Goal: Task Accomplishment & Management: Complete application form

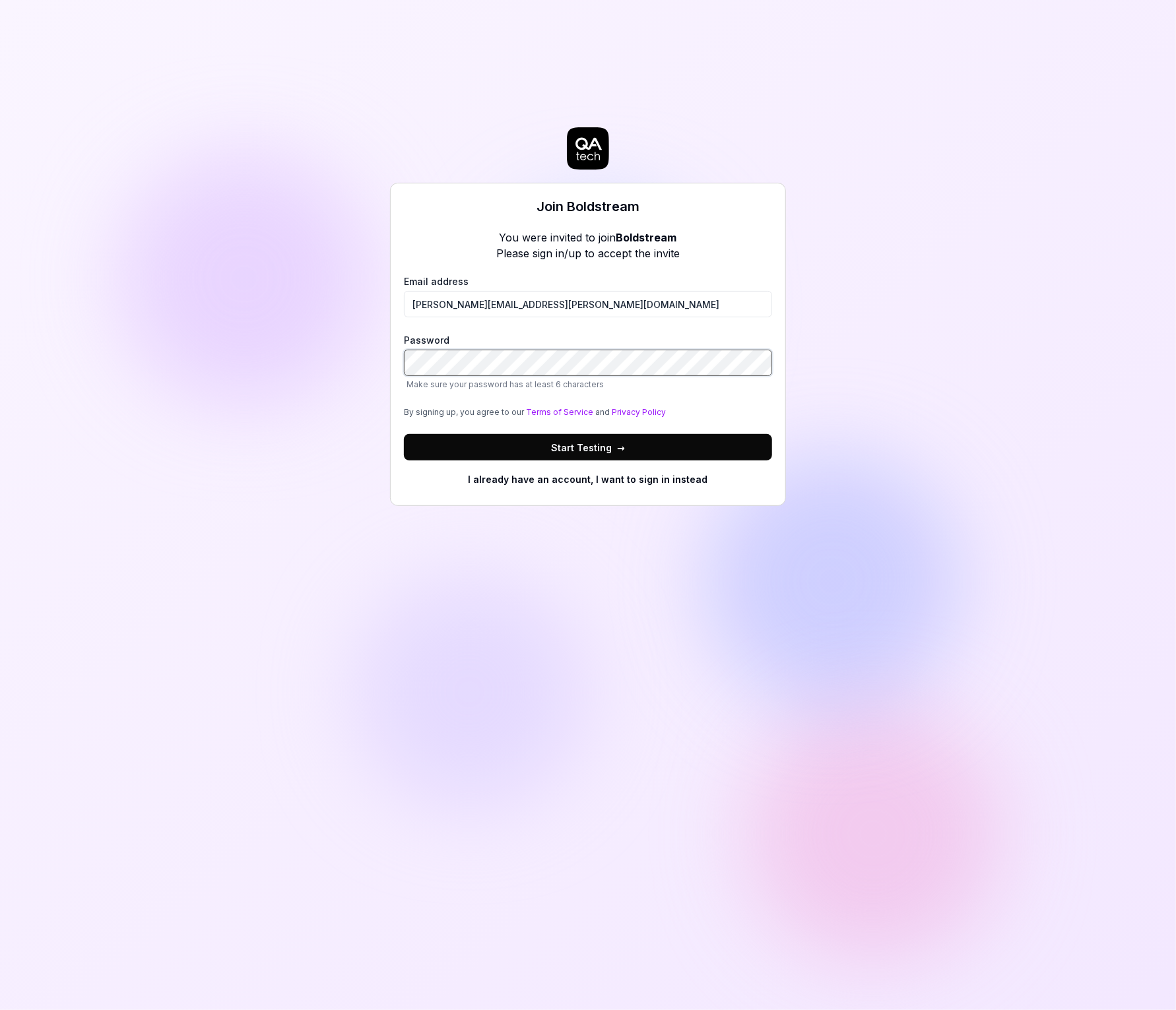
click at [404, 434] on button "Start Testing →" at bounding box center [588, 447] width 368 height 27
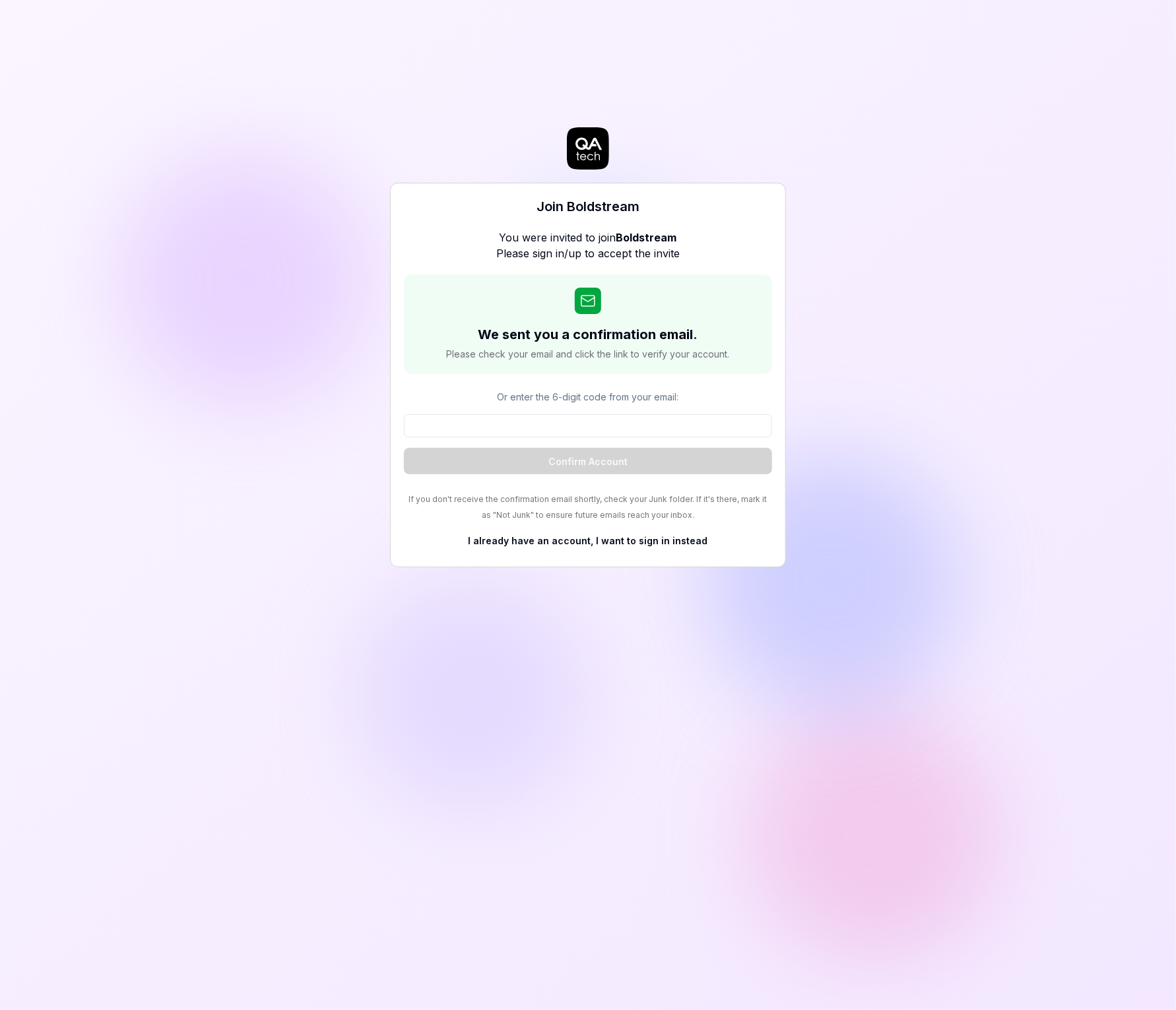
click at [609, 402] on p "Or enter the 6-digit code from your email:" at bounding box center [588, 397] width 368 height 14
click at [609, 412] on div "Or enter the 6-digit code from your email: Confirm Account" at bounding box center [588, 432] width 368 height 84
click at [612, 426] on input at bounding box center [588, 426] width 368 height 23
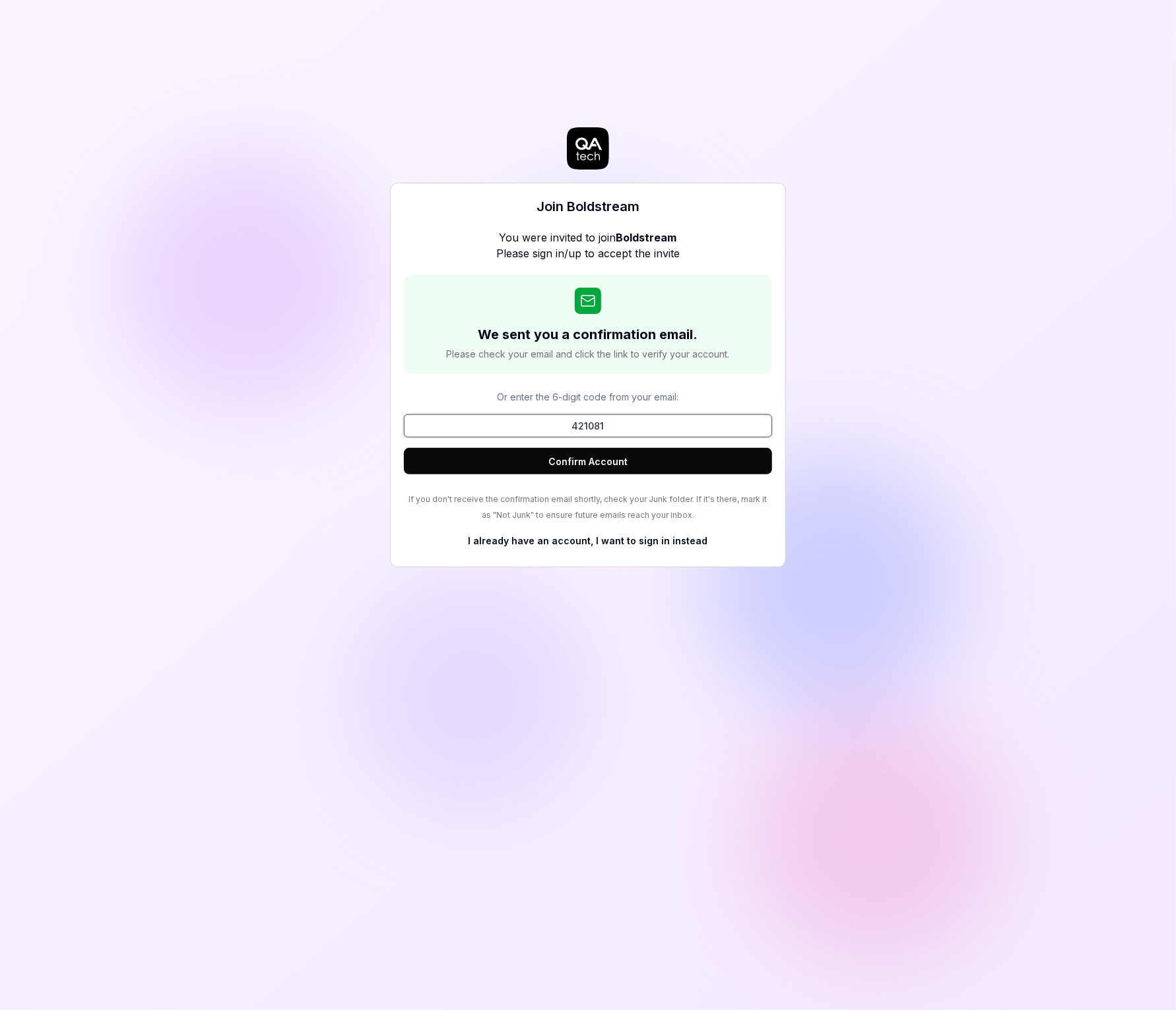
type input "421081"
click at [404, 448] on button "Confirm Account" at bounding box center [588, 461] width 368 height 27
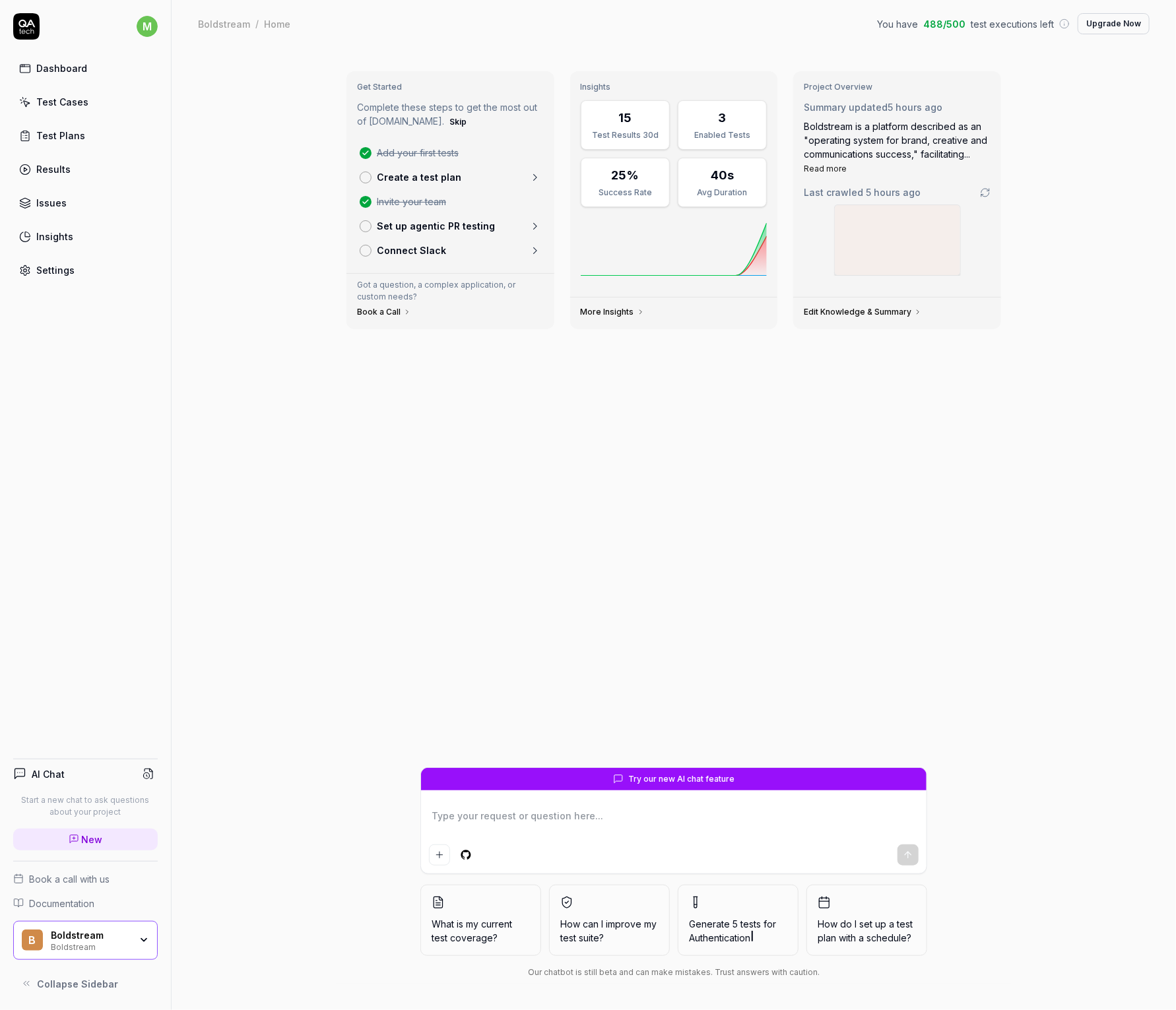
type textarea "*"
